Goal: Task Accomplishment & Management: Complete application form

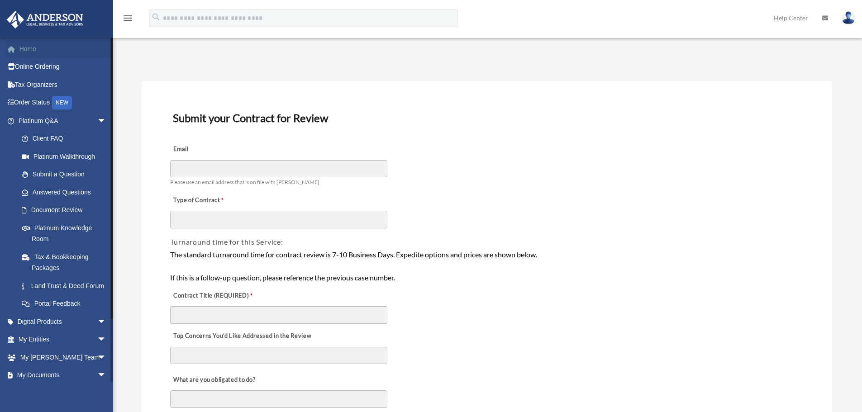
click at [30, 48] on link "Home" at bounding box center [63, 49] width 114 height 18
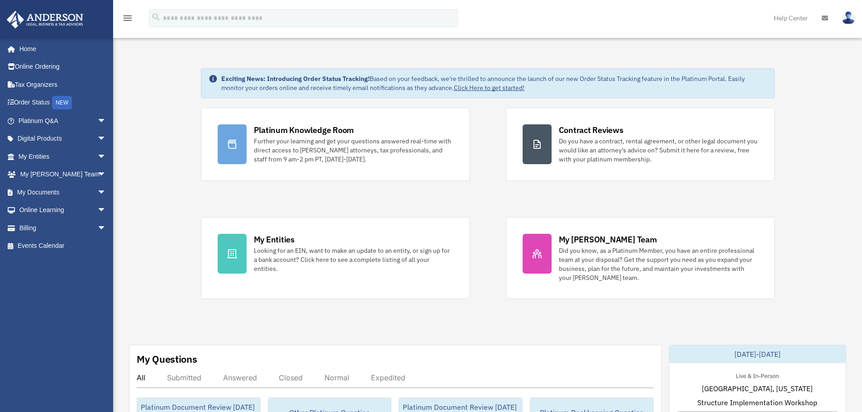
click at [401, 199] on div "Platinum Knowledge Room Further your learning and get your questions answered r…" at bounding box center [487, 203] width 573 height 191
click at [846, 19] on img at bounding box center [848, 17] width 14 height 13
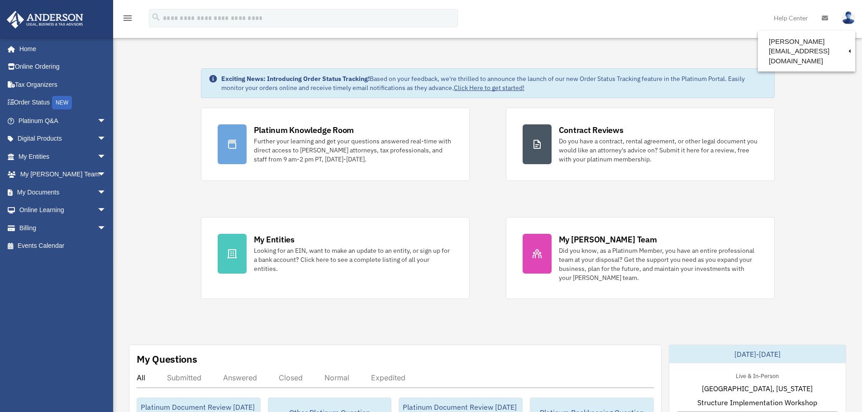
click at [434, 198] on div "Platinum Knowledge Room Further your learning and get your questions answered r…" at bounding box center [487, 203] width 573 height 191
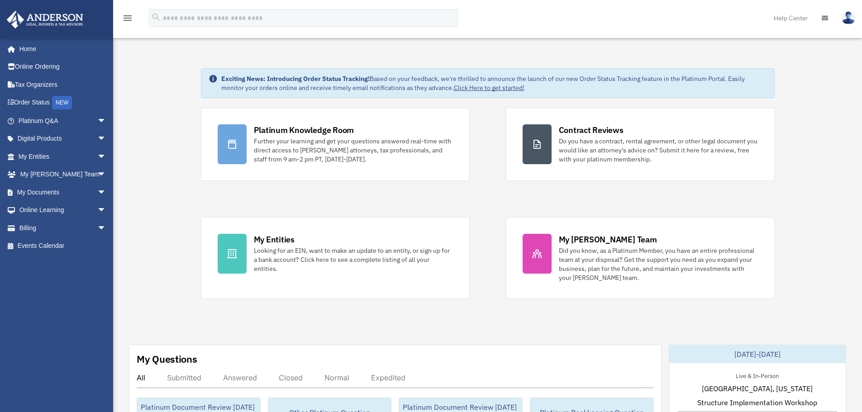
click at [484, 171] on div "Platinum Knowledge Room Further your learning and get your questions answered r…" at bounding box center [487, 203] width 573 height 191
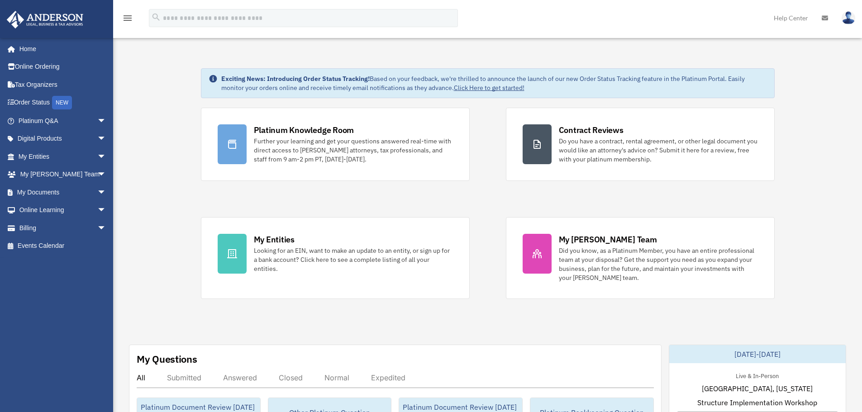
click at [97, 191] on span "arrow_drop_down" at bounding box center [106, 192] width 18 height 19
click at [97, 191] on span "arrow_drop_up" at bounding box center [106, 192] width 18 height 19
click at [97, 119] on span "arrow_drop_down" at bounding box center [106, 121] width 18 height 19
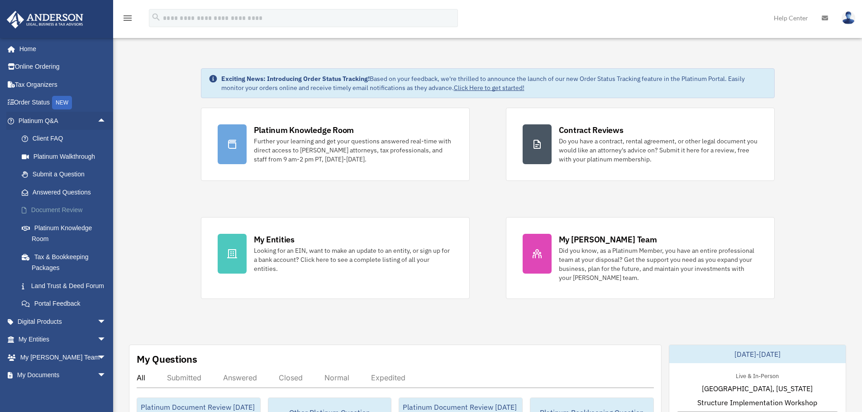
click at [65, 209] on link "Document Review" at bounding box center [66, 210] width 107 height 18
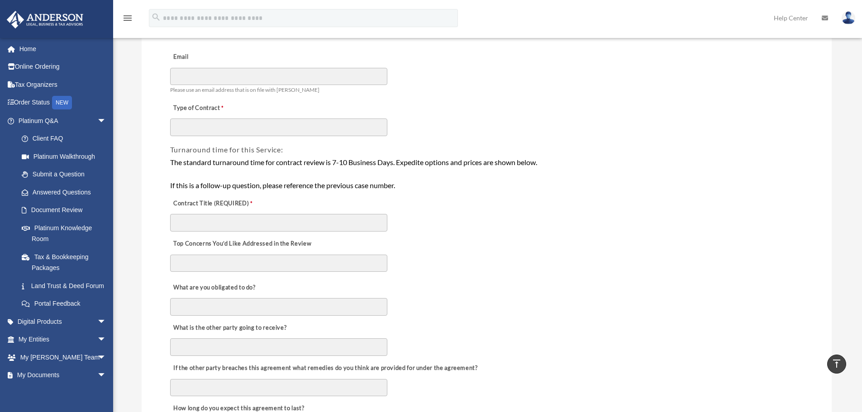
scroll to position [90, 0]
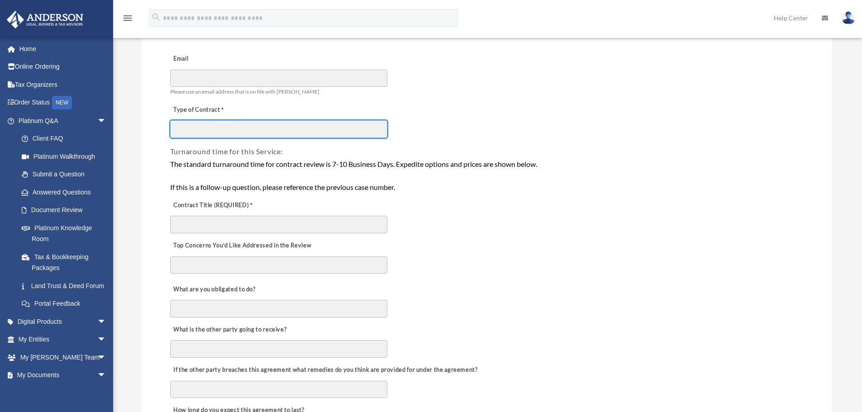
click at [249, 126] on input "Type of Contract" at bounding box center [278, 128] width 217 height 17
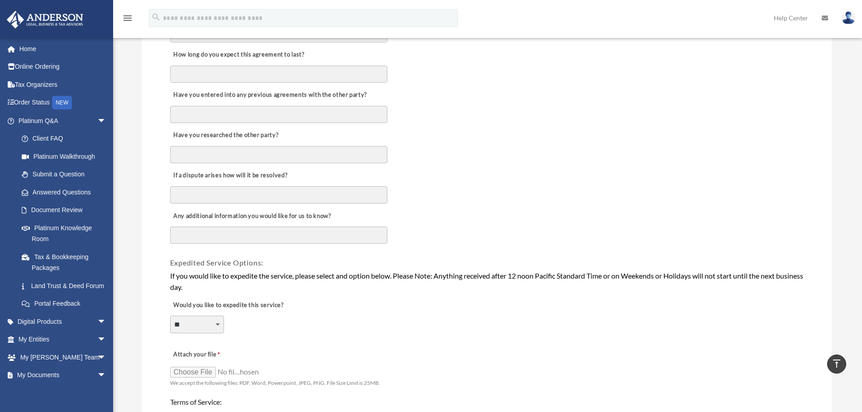
scroll to position [497, 0]
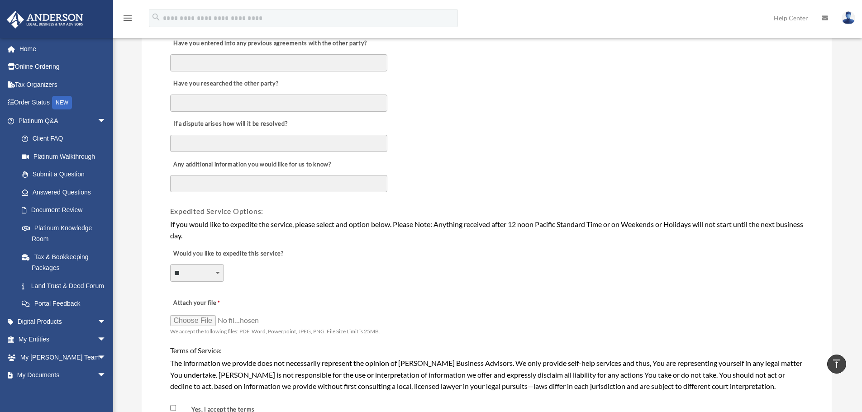
drag, startPoint x: 298, startPoint y: 180, endPoint x: 368, endPoint y: 173, distance: 70.5
click at [298, 180] on textarea "Any additional information you would like for us to know?" at bounding box center [278, 183] width 217 height 17
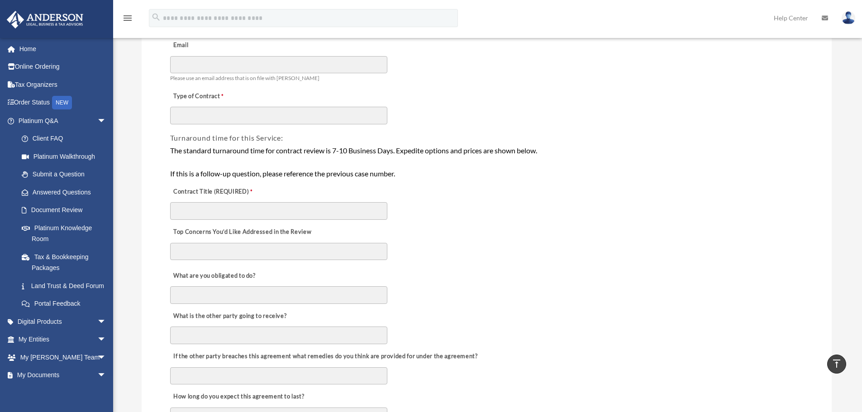
scroll to position [0, 0]
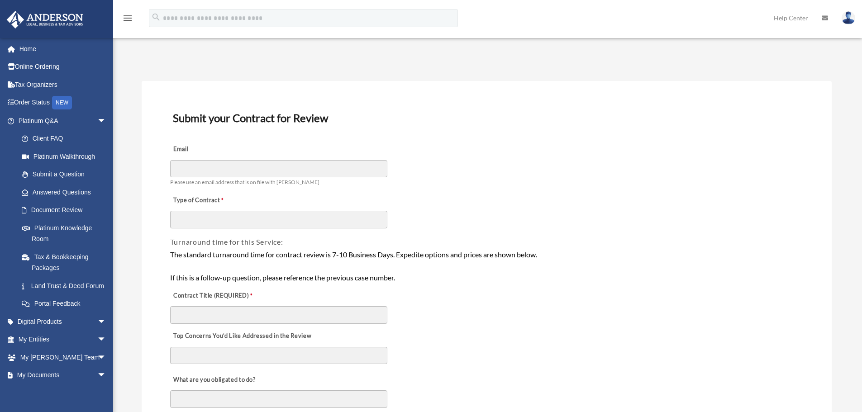
click at [33, 47] on link "Home" at bounding box center [63, 49] width 114 height 18
click at [27, 48] on link "Home" at bounding box center [63, 49] width 114 height 18
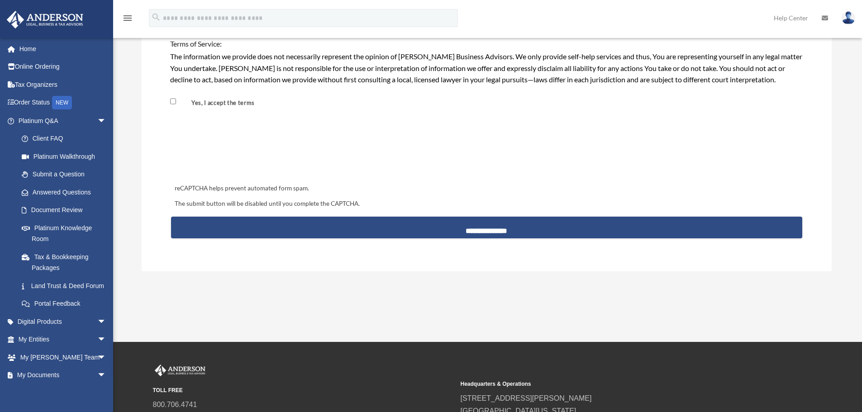
scroll to position [904, 0]
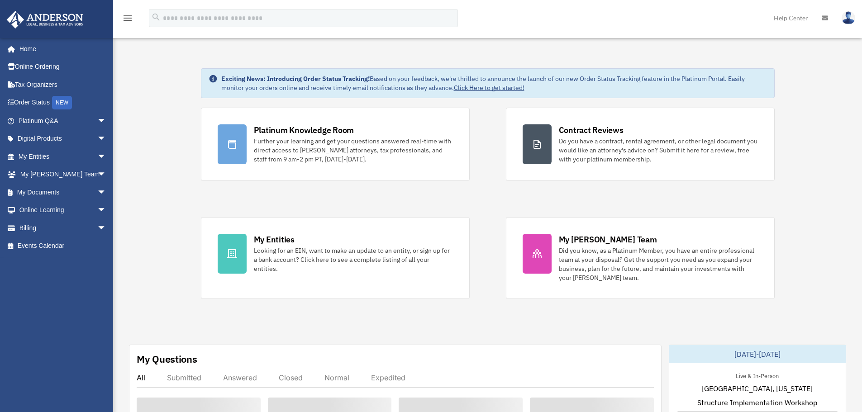
scroll to position [181, 0]
